Goal: Register for event/course

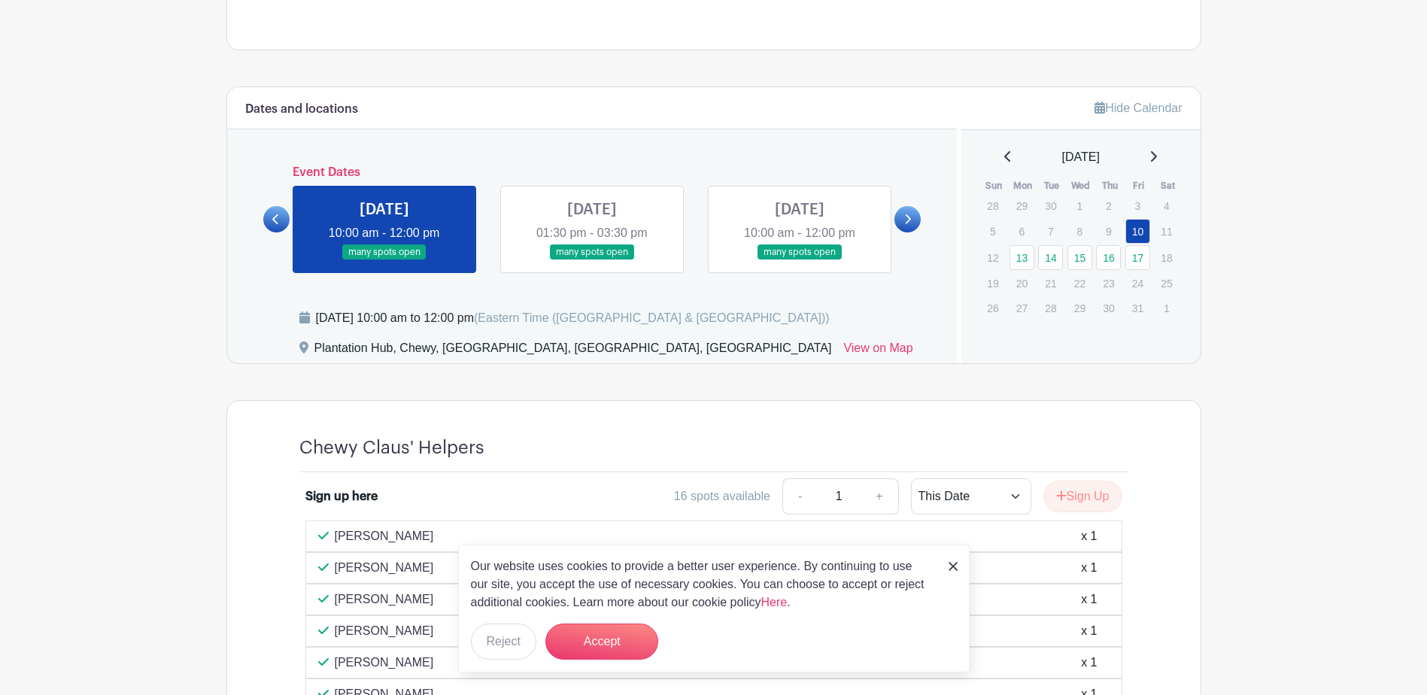
click at [915, 218] on link at bounding box center [907, 219] width 26 height 26
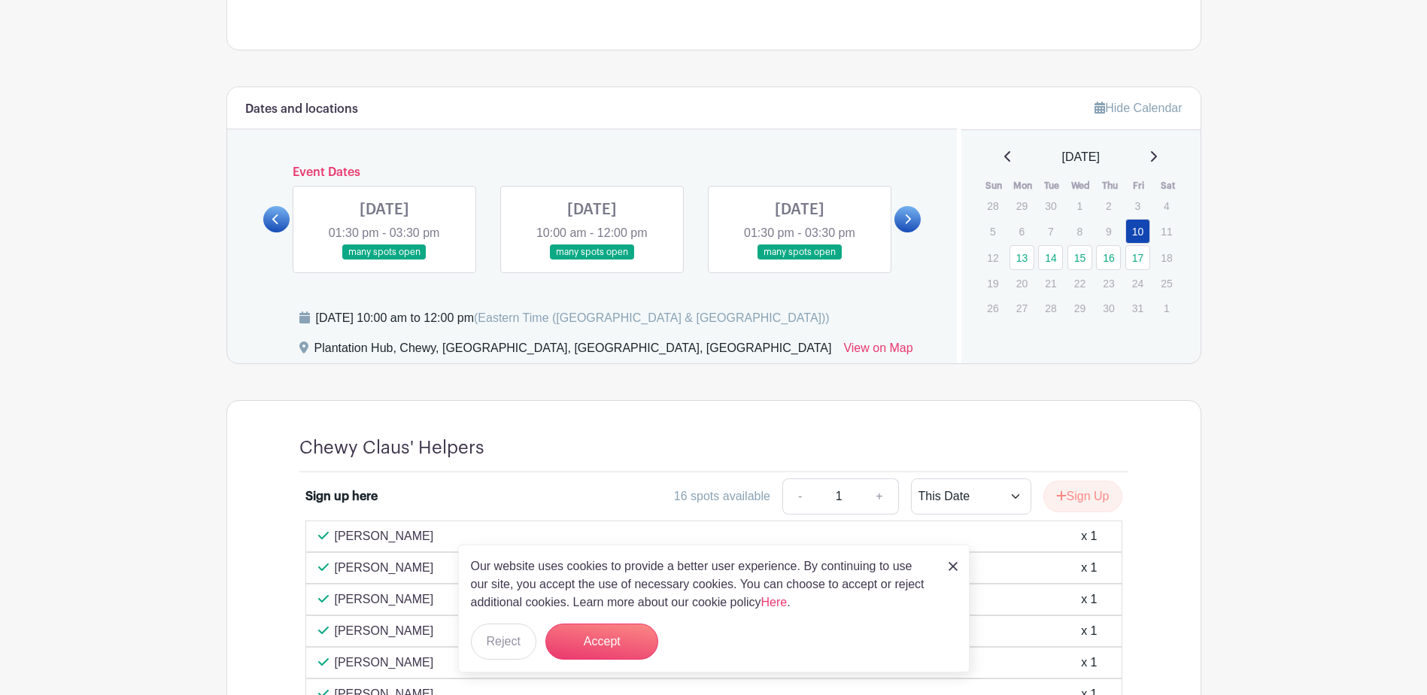
click at [384, 260] on link at bounding box center [384, 260] width 0 height 0
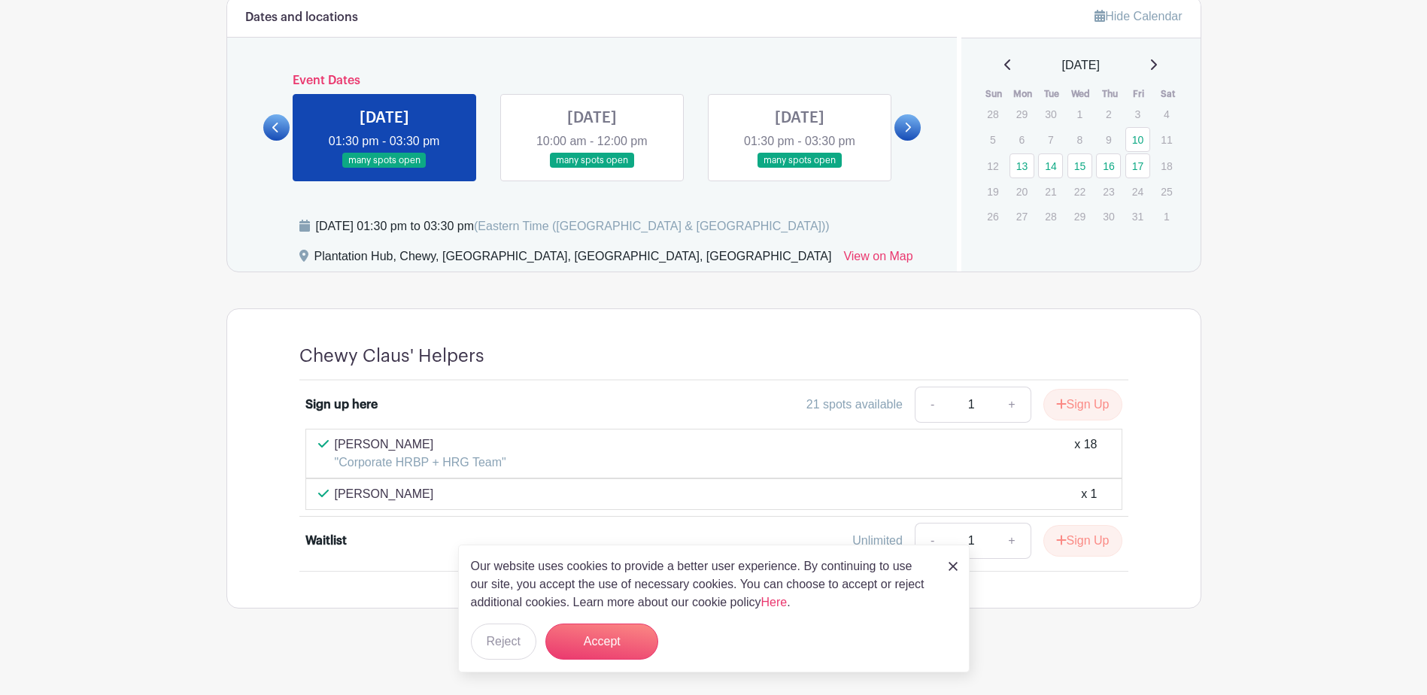
scroll to position [852, 0]
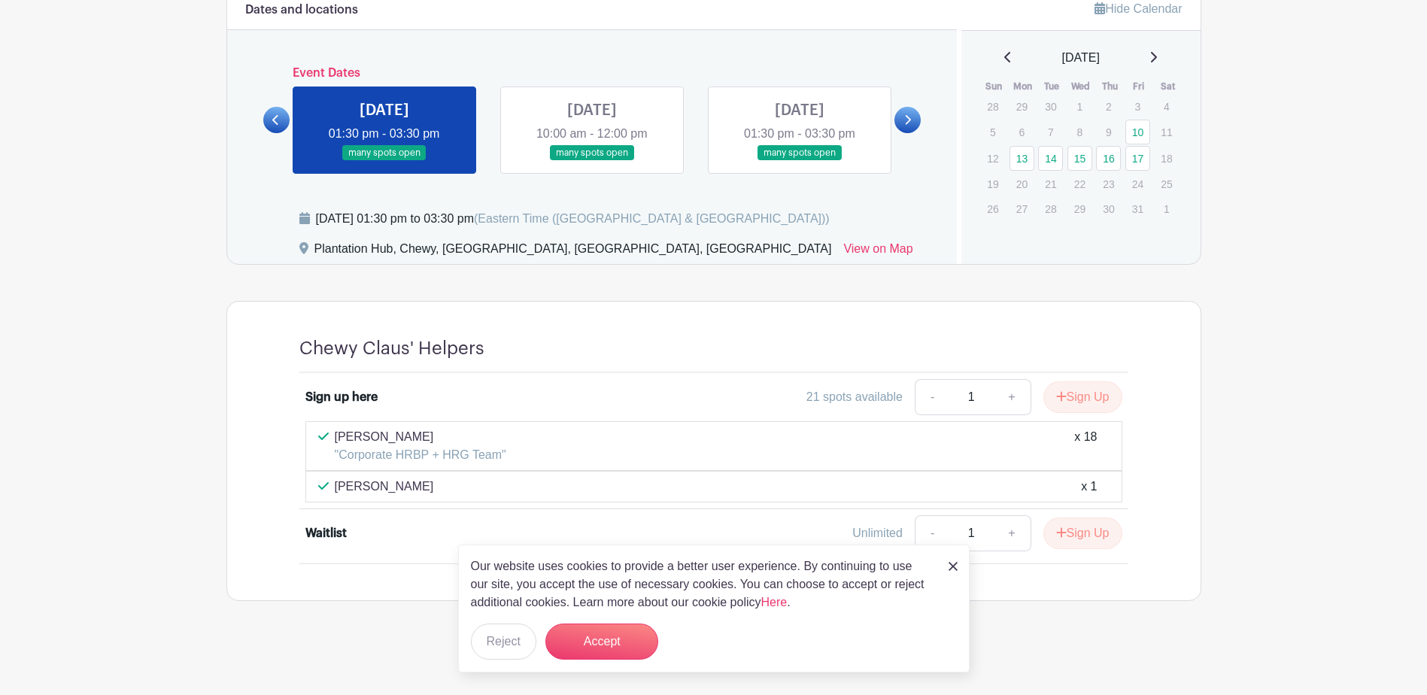
click at [779, 466] on div "[PERSON_NAME] "Corporate HRBP + HRG Team" x 18" at bounding box center [713, 446] width 817 height 50
click at [788, 446] on div "[PERSON_NAME] "Corporate HRBP + HRG Team" x 18" at bounding box center [713, 446] width 791 height 36
click at [460, 454] on p ""Corporate HRBP + HRG Team"" at bounding box center [421, 455] width 172 height 18
click at [637, 630] on button "Accept" at bounding box center [601, 642] width 113 height 36
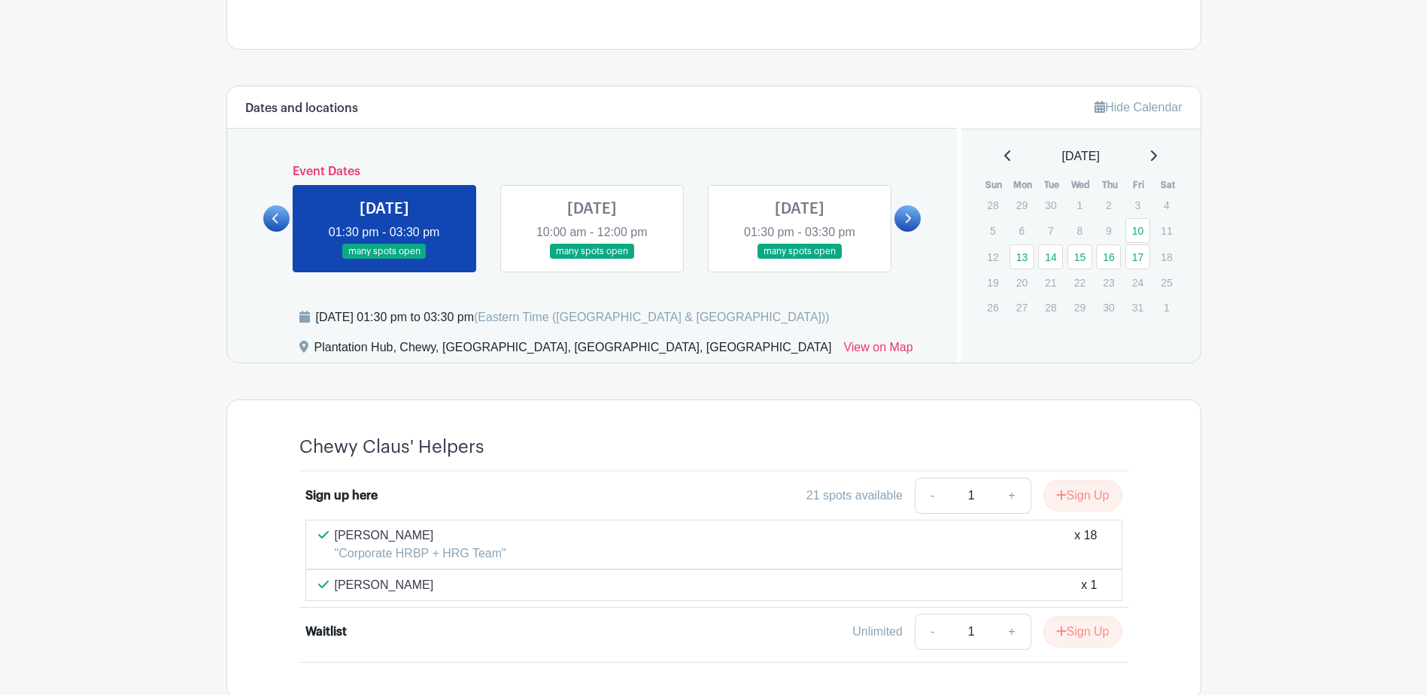
scroll to position [776, 0]
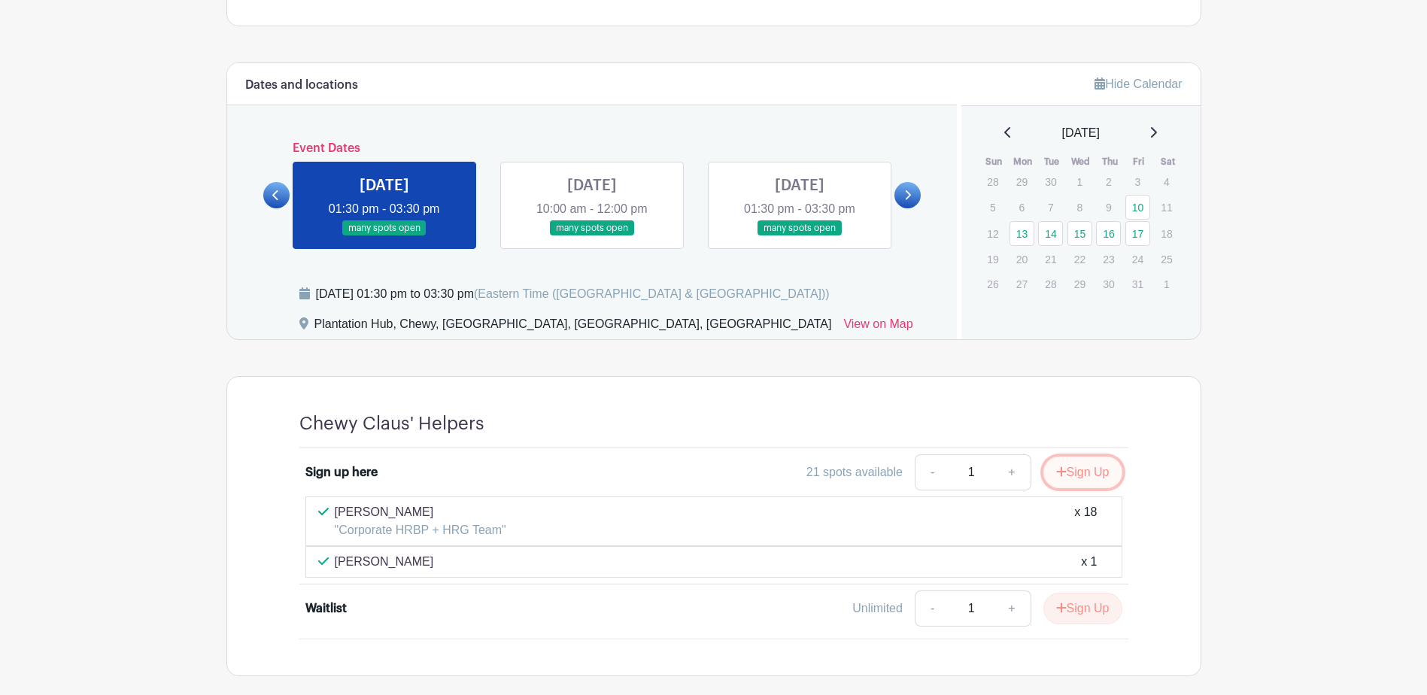
click at [1080, 472] on button "Sign Up" at bounding box center [1082, 473] width 79 height 32
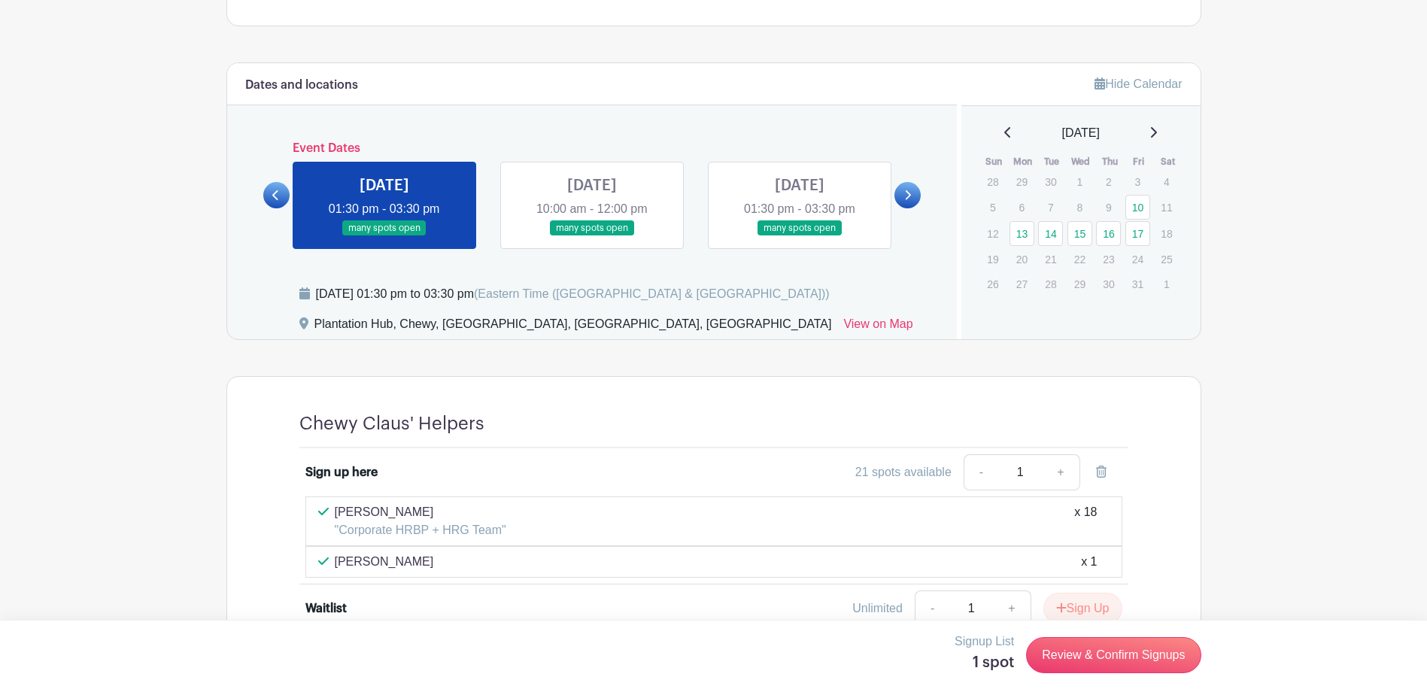
click at [815, 508] on div "[PERSON_NAME] "Corporate HRBP + HRG Team" x 18" at bounding box center [713, 521] width 791 height 36
click at [690, 492] on div "Sign up here 21 spots available - 1 +" at bounding box center [713, 475] width 817 height 42
click at [477, 530] on p ""Corporate HRBP + HRG Team"" at bounding box center [421, 530] width 172 height 18
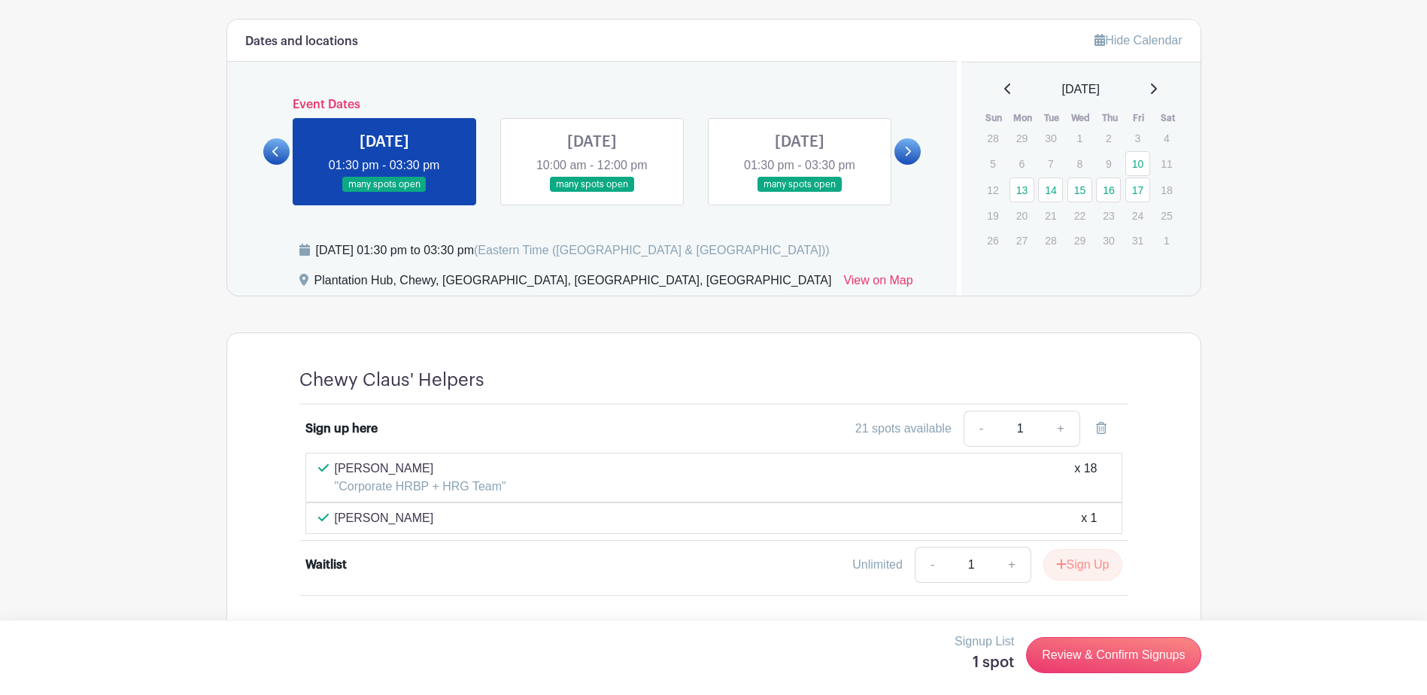
scroll to position [852, 0]
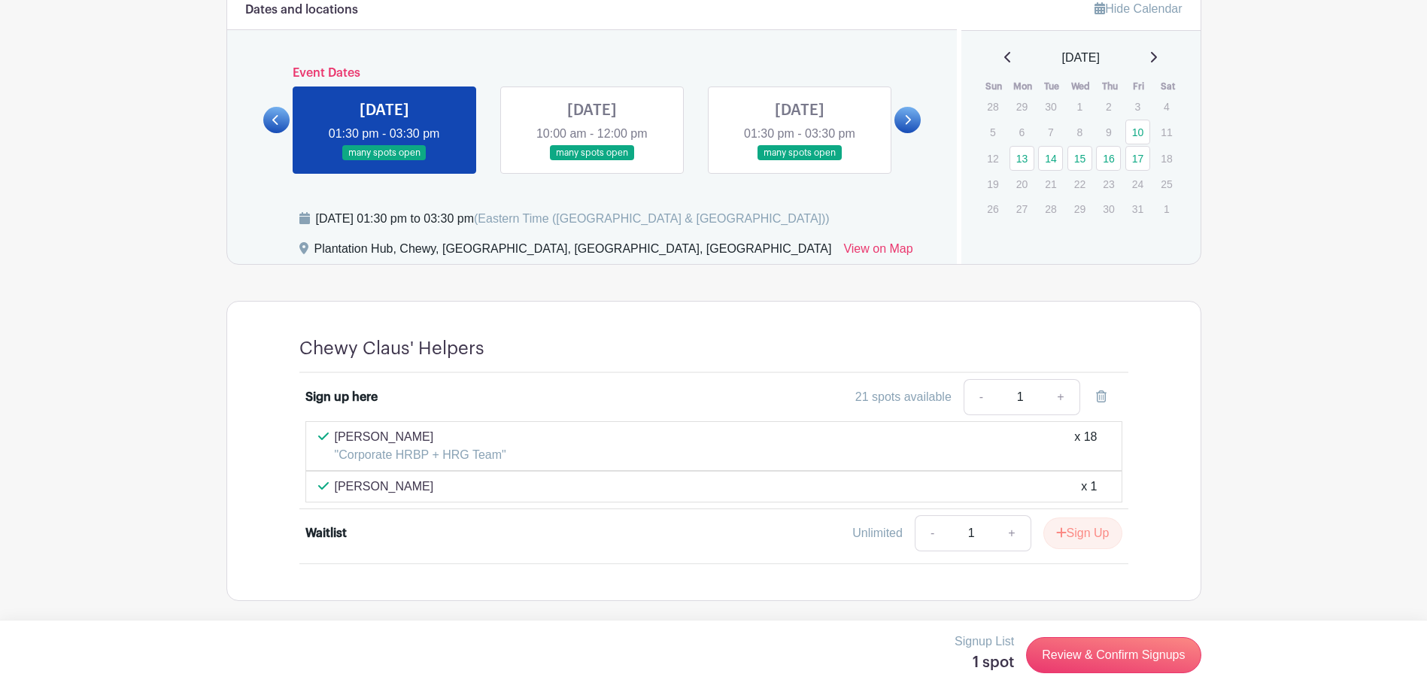
click at [1282, 665] on div "Signup List 1 spot Review & Confirm Signups" at bounding box center [713, 657] width 1427 height 75
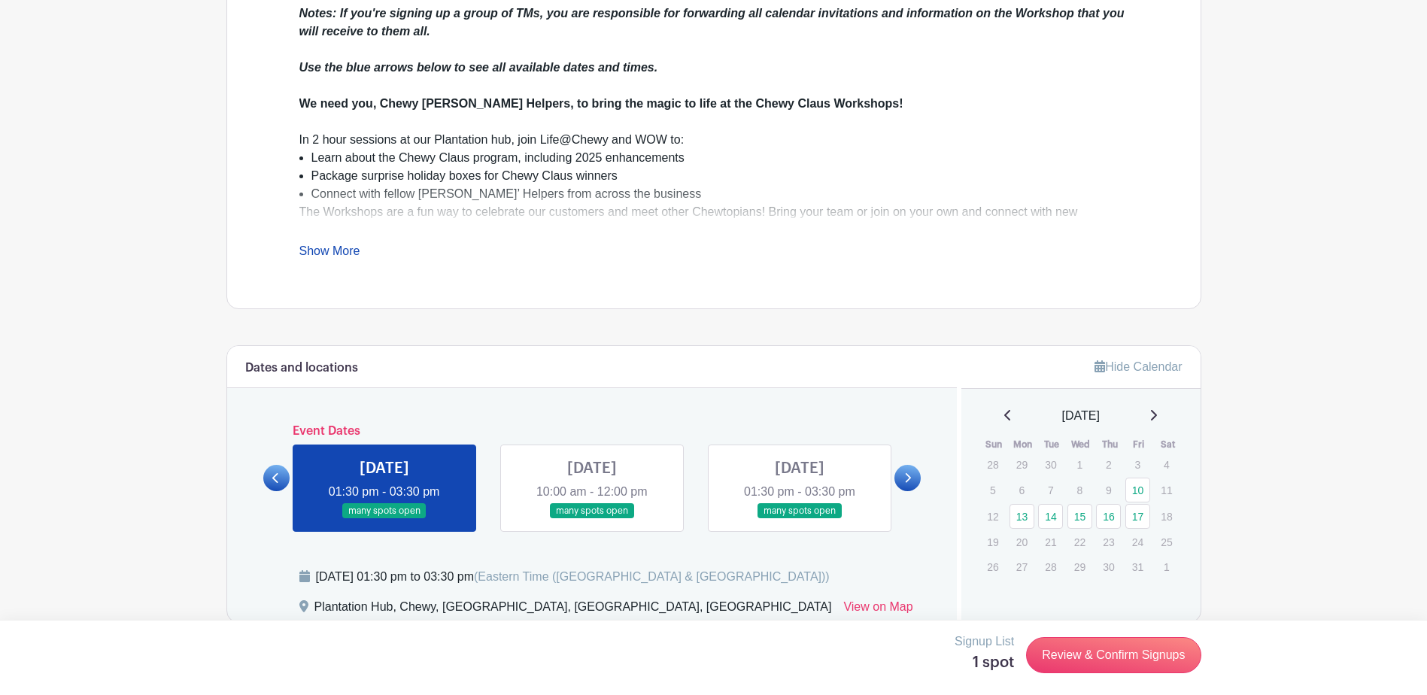
scroll to position [400, 0]
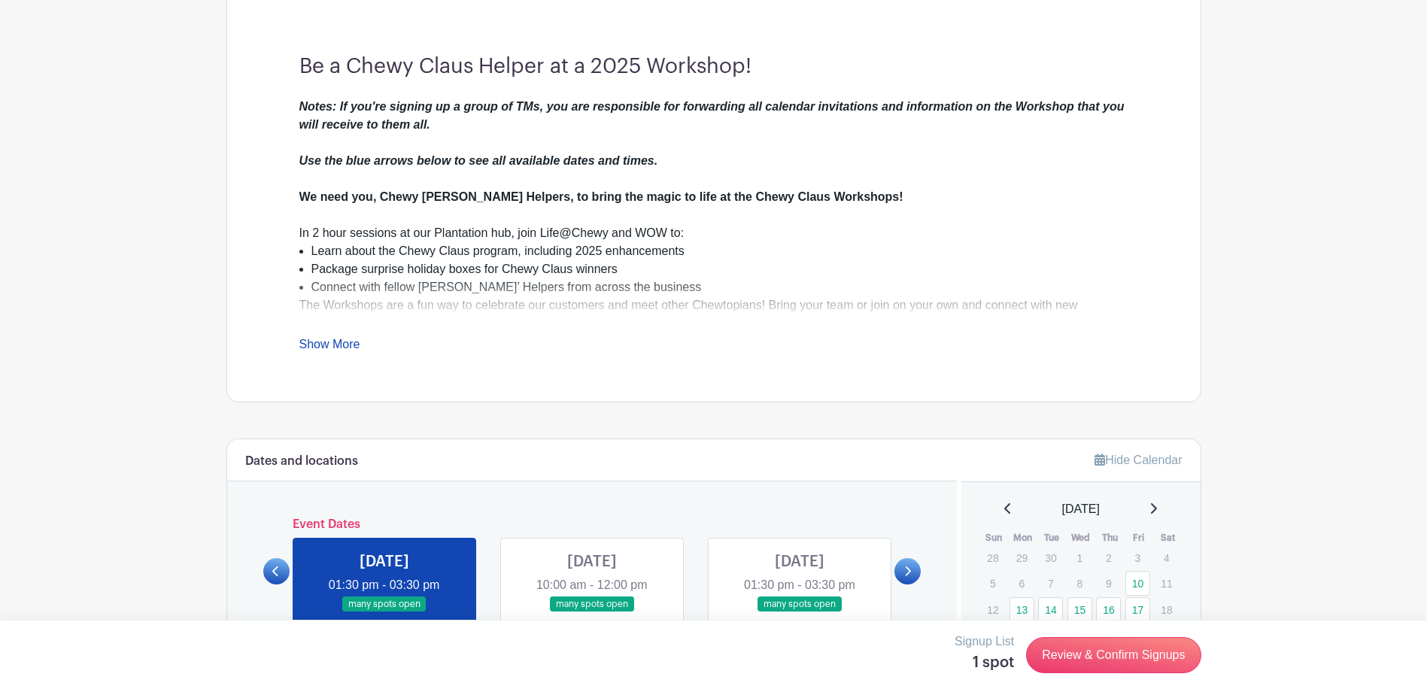
click at [322, 346] on link "Show More" at bounding box center [329, 347] width 61 height 19
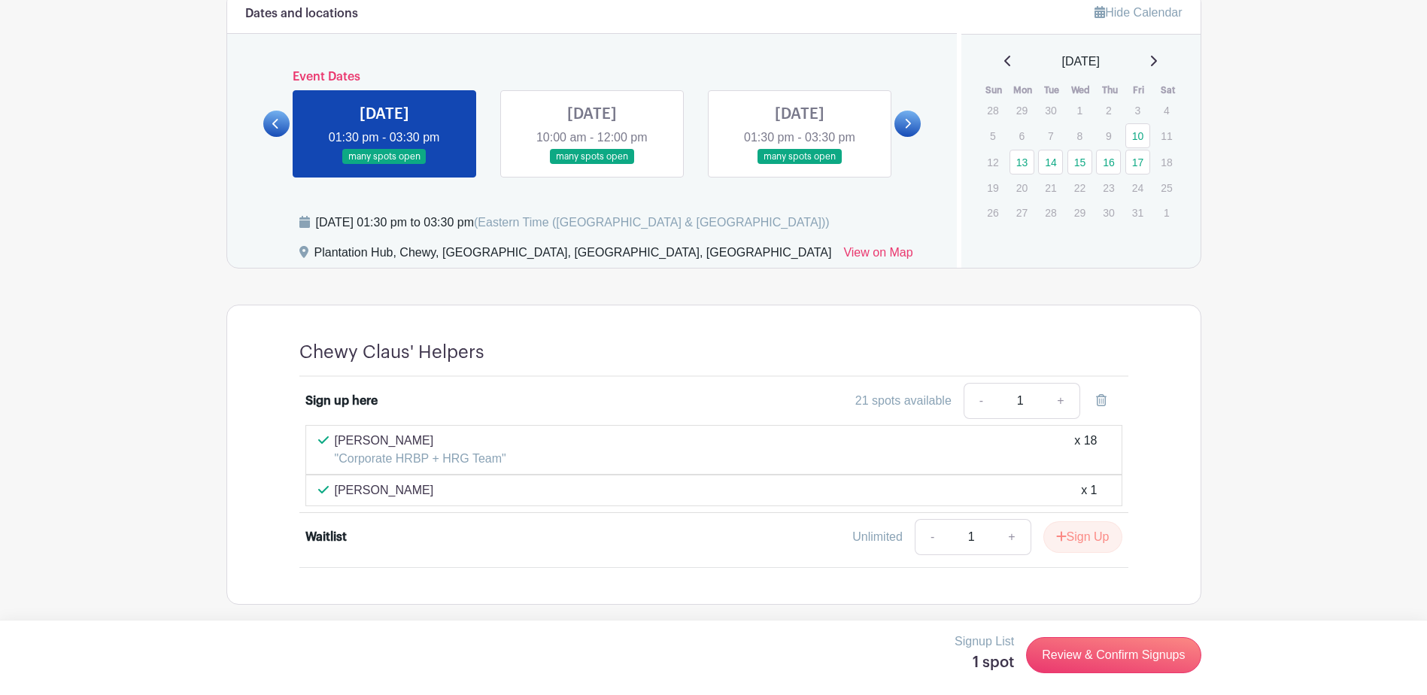
scroll to position [1005, 0]
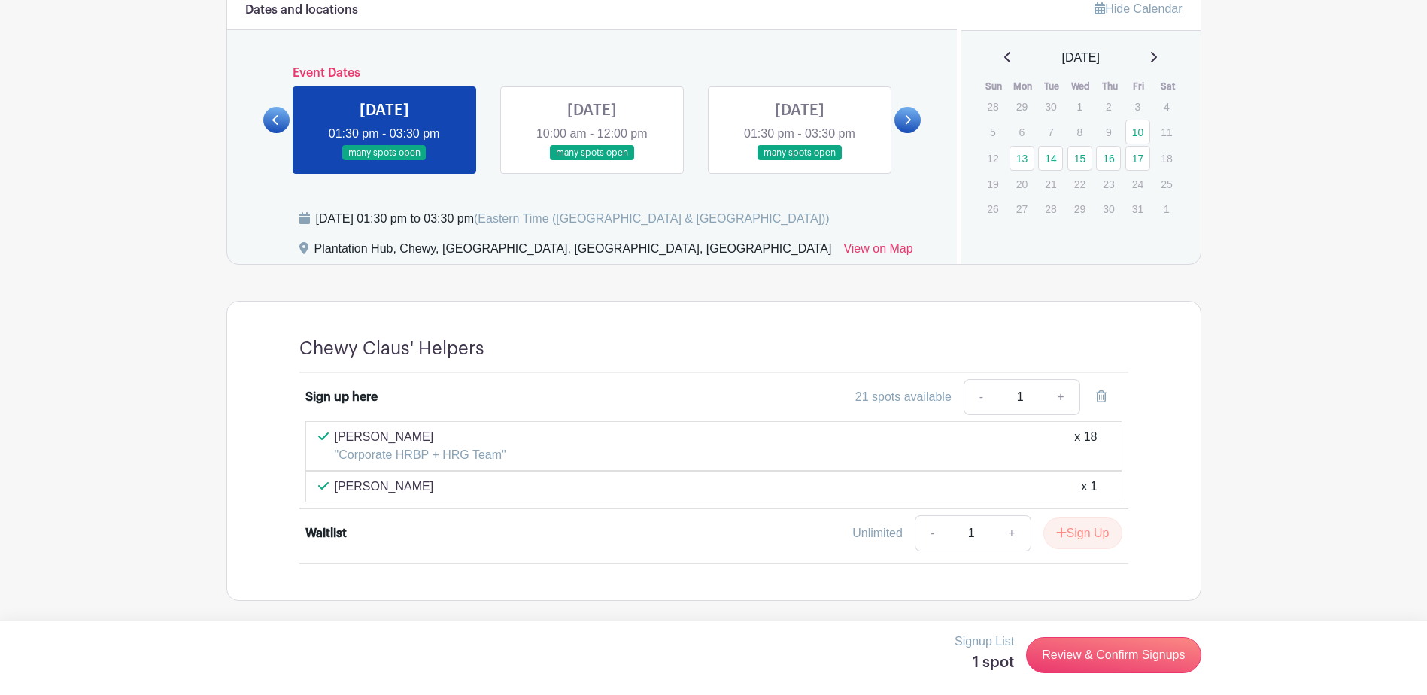
click at [270, 112] on link at bounding box center [276, 120] width 26 height 26
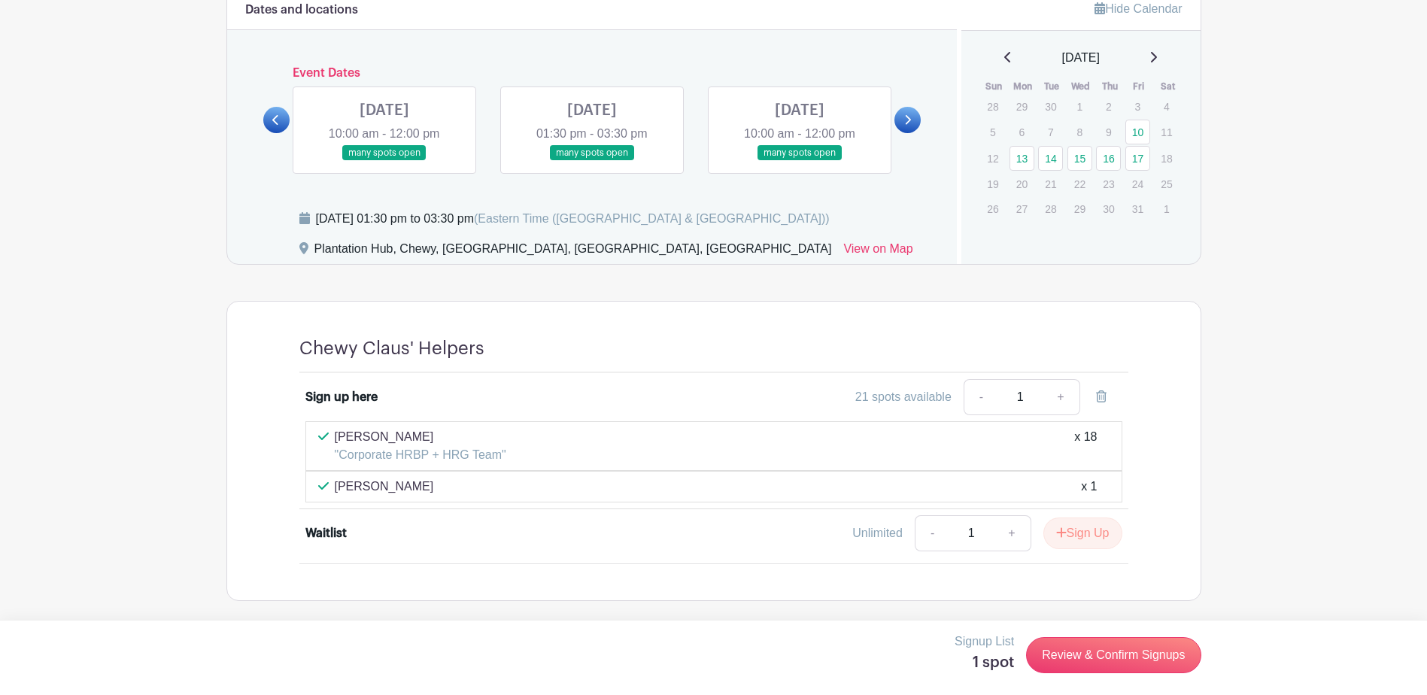
click at [903, 118] on link at bounding box center [907, 120] width 26 height 26
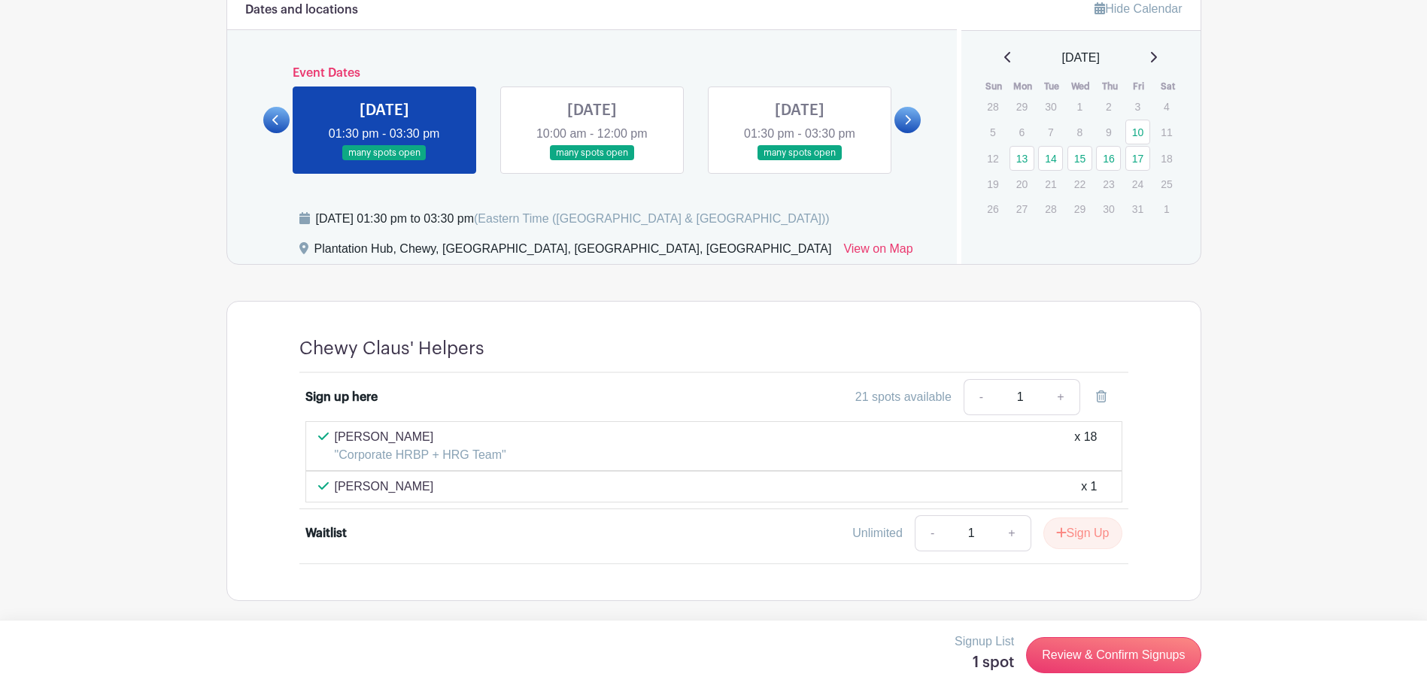
click at [903, 118] on link at bounding box center [907, 120] width 26 height 26
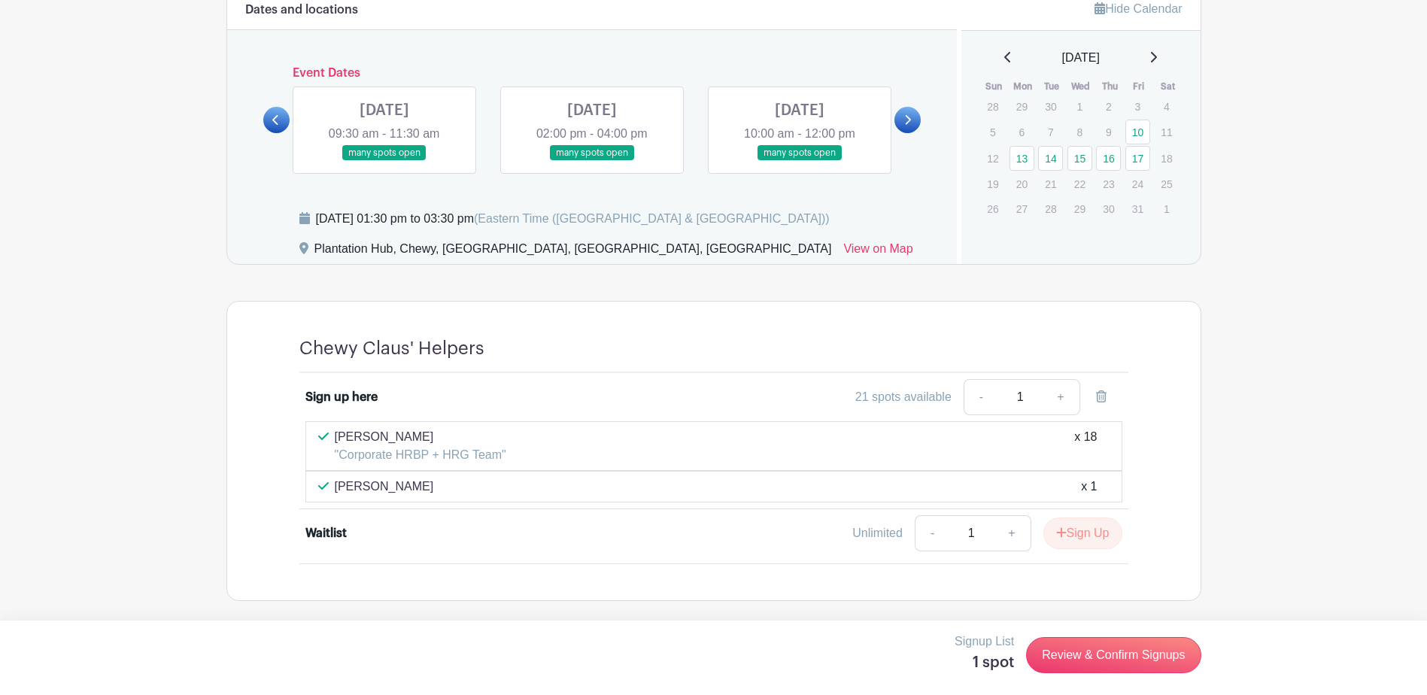
click at [903, 118] on link at bounding box center [907, 120] width 26 height 26
click at [278, 122] on icon at bounding box center [275, 119] width 7 height 11
click at [908, 121] on icon at bounding box center [907, 119] width 7 height 11
